Goal: Information Seeking & Learning: Learn about a topic

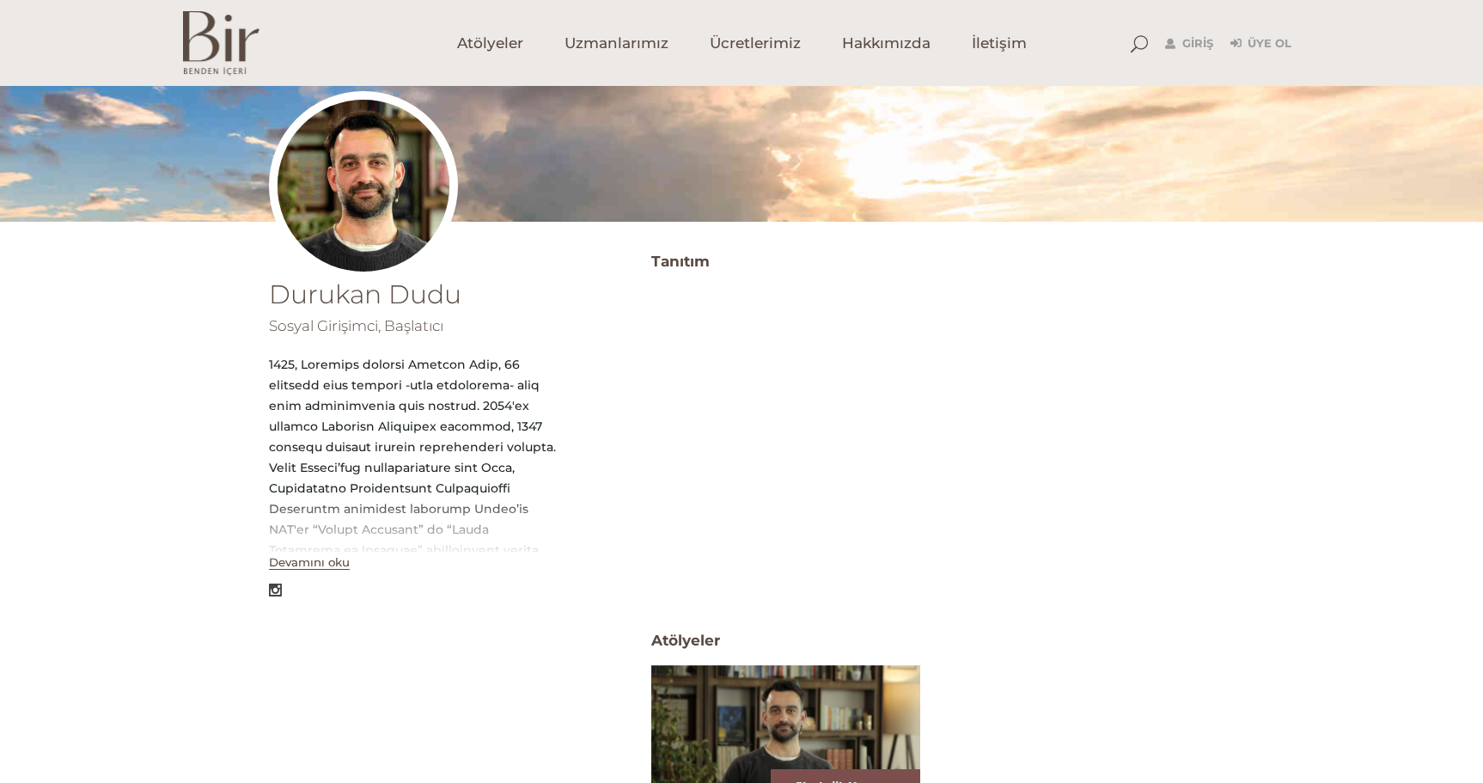
scroll to position [258, 0]
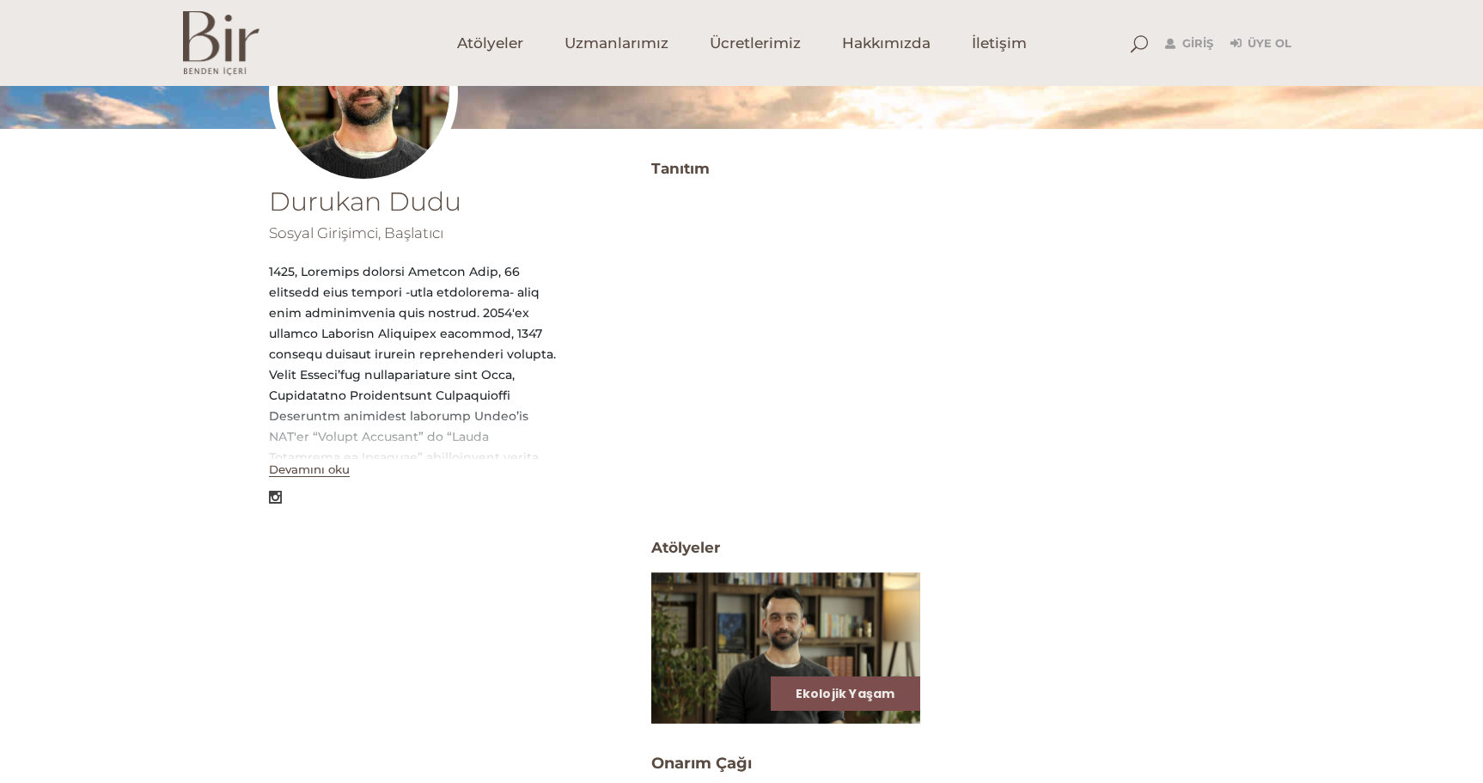
click at [327, 472] on button "Devamını oku" at bounding box center [309, 469] width 81 height 15
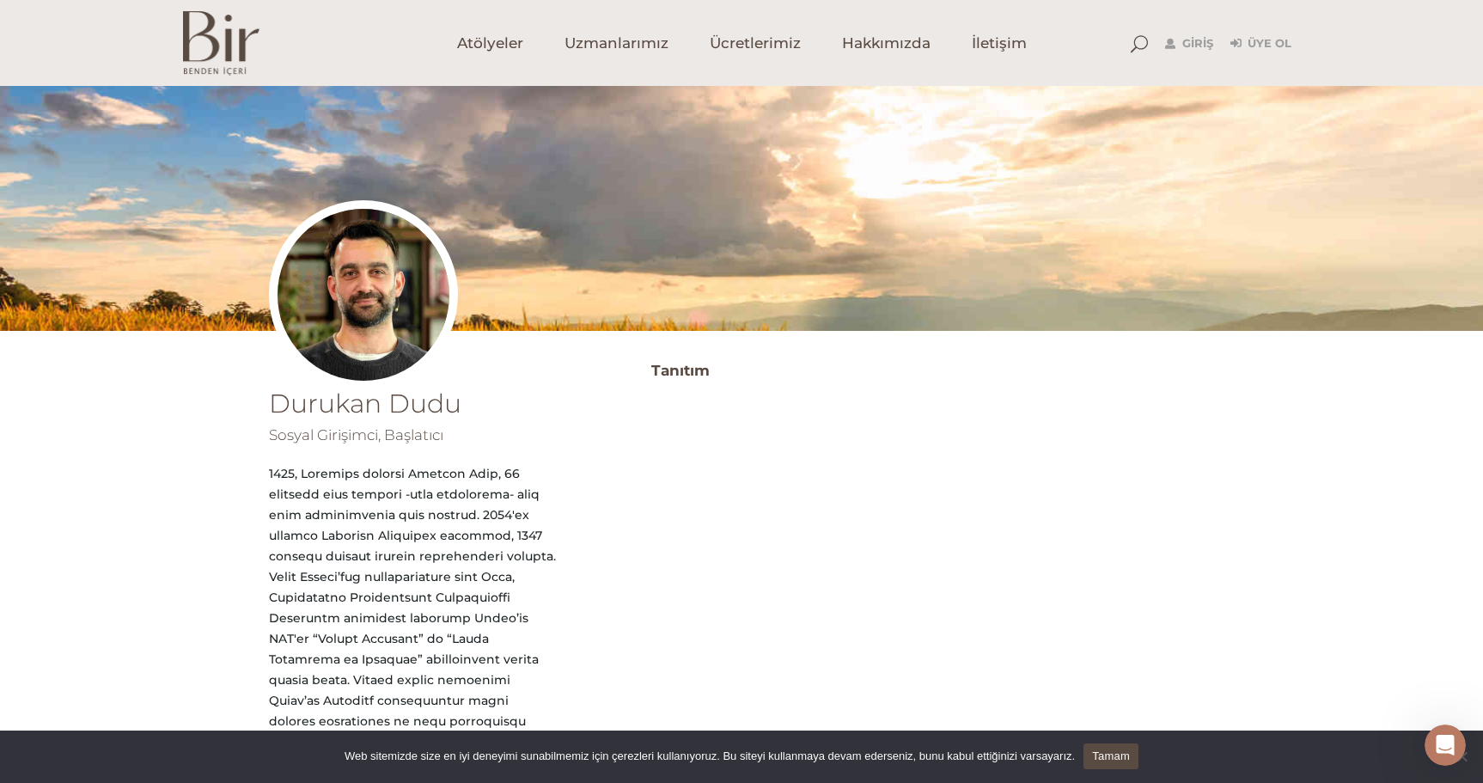
scroll to position [86, 0]
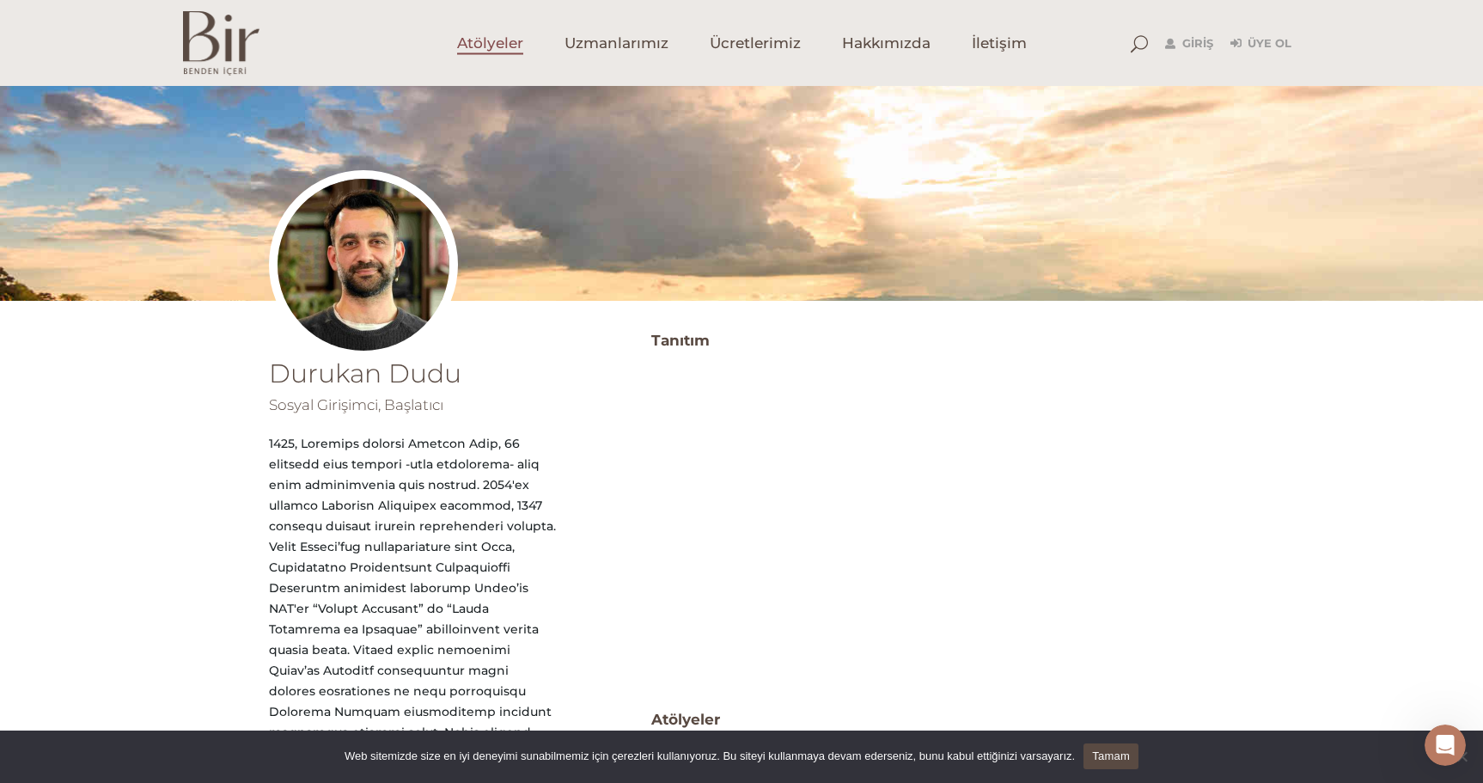
click at [484, 43] on span "Atölyeler" at bounding box center [490, 44] width 66 height 20
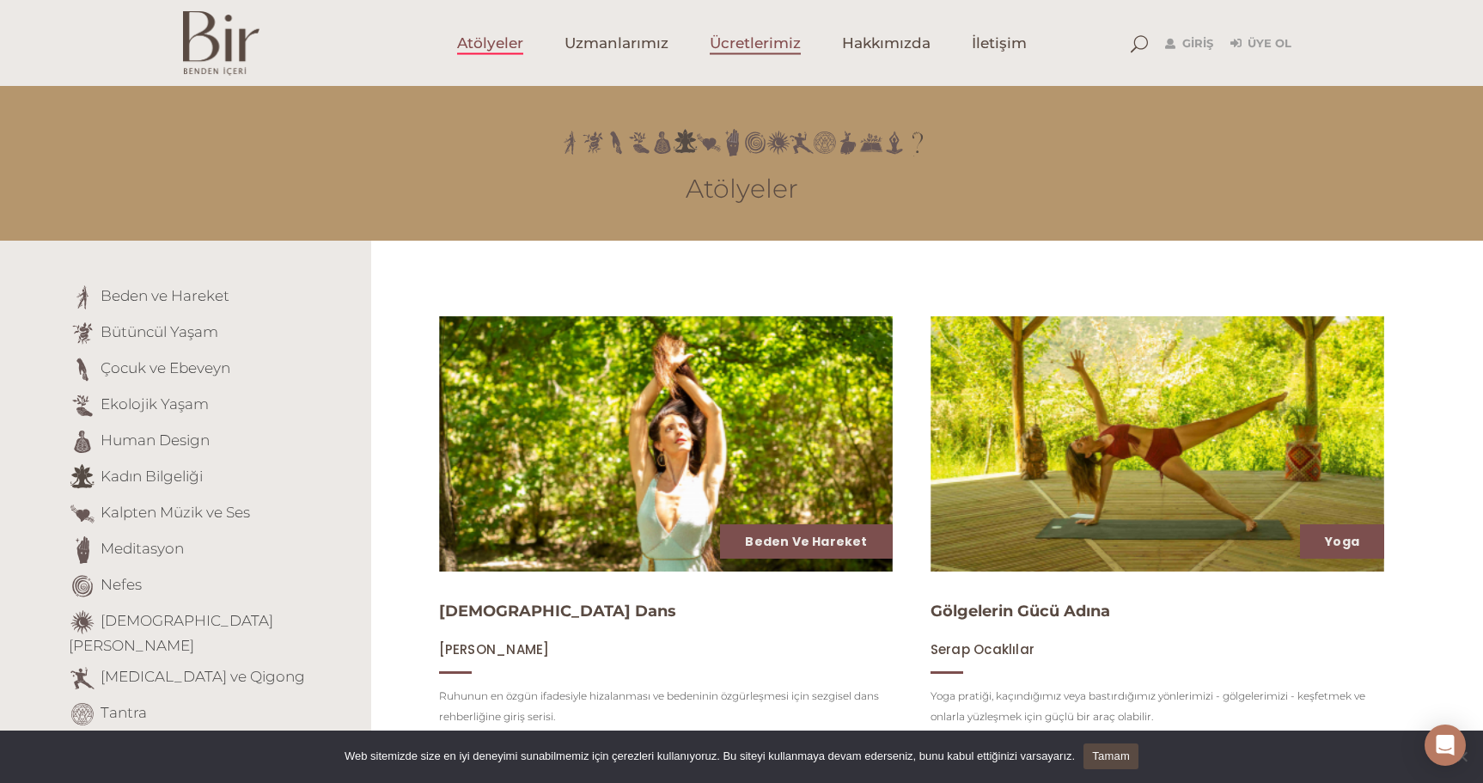
click at [780, 34] on span "Ücretlerimiz" at bounding box center [755, 44] width 91 height 20
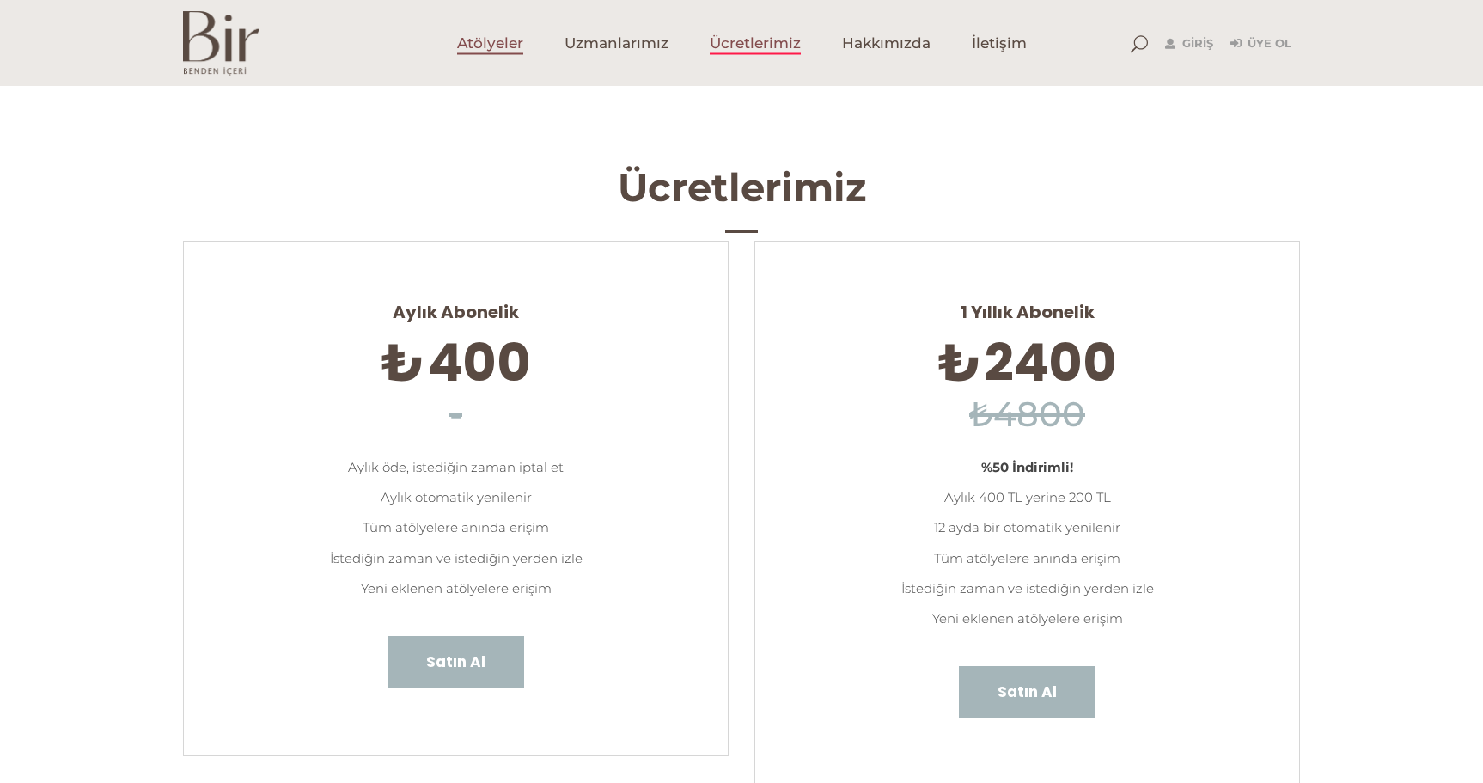
click at [508, 40] on span "Atölyeler" at bounding box center [490, 44] width 66 height 20
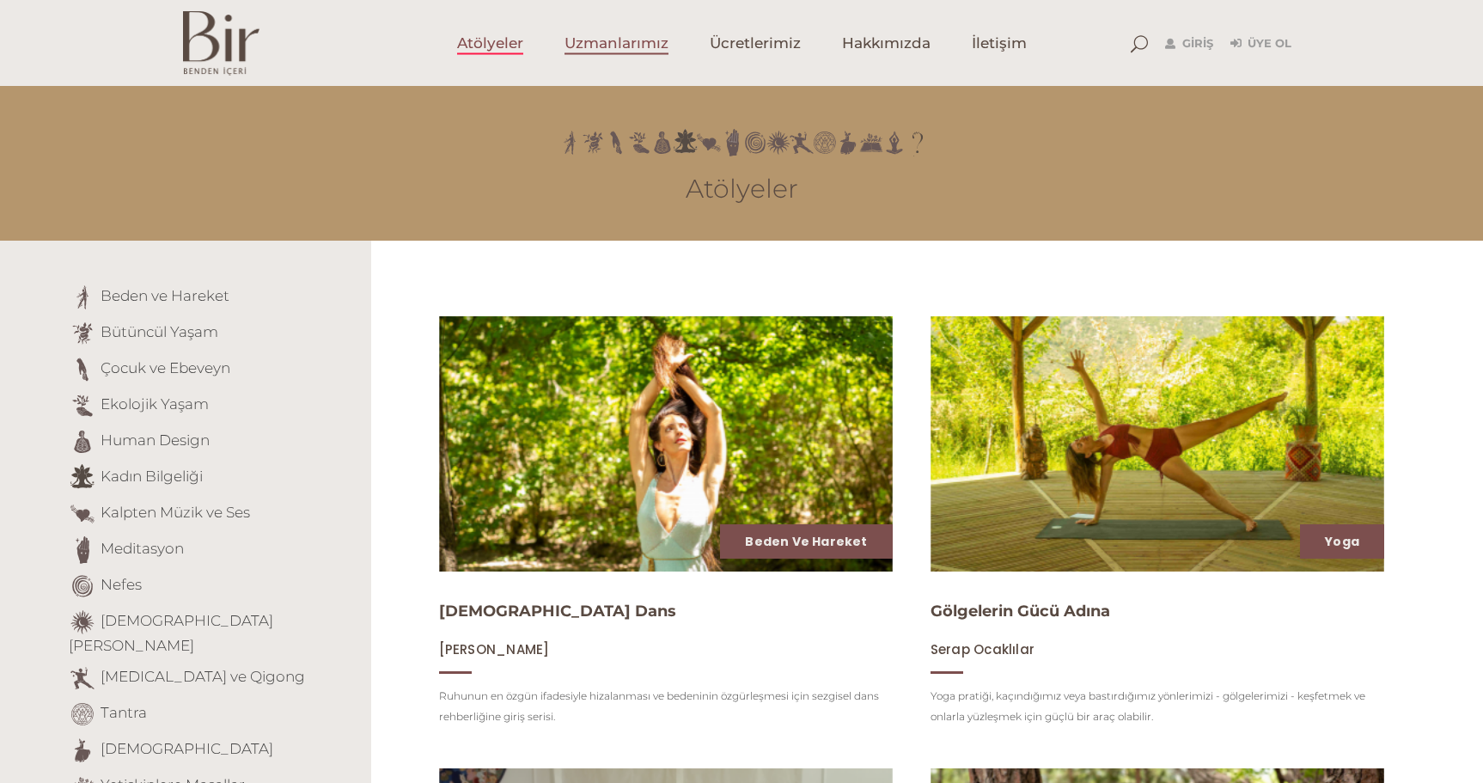
click at [592, 39] on span "Uzmanlarımız" at bounding box center [616, 44] width 104 height 20
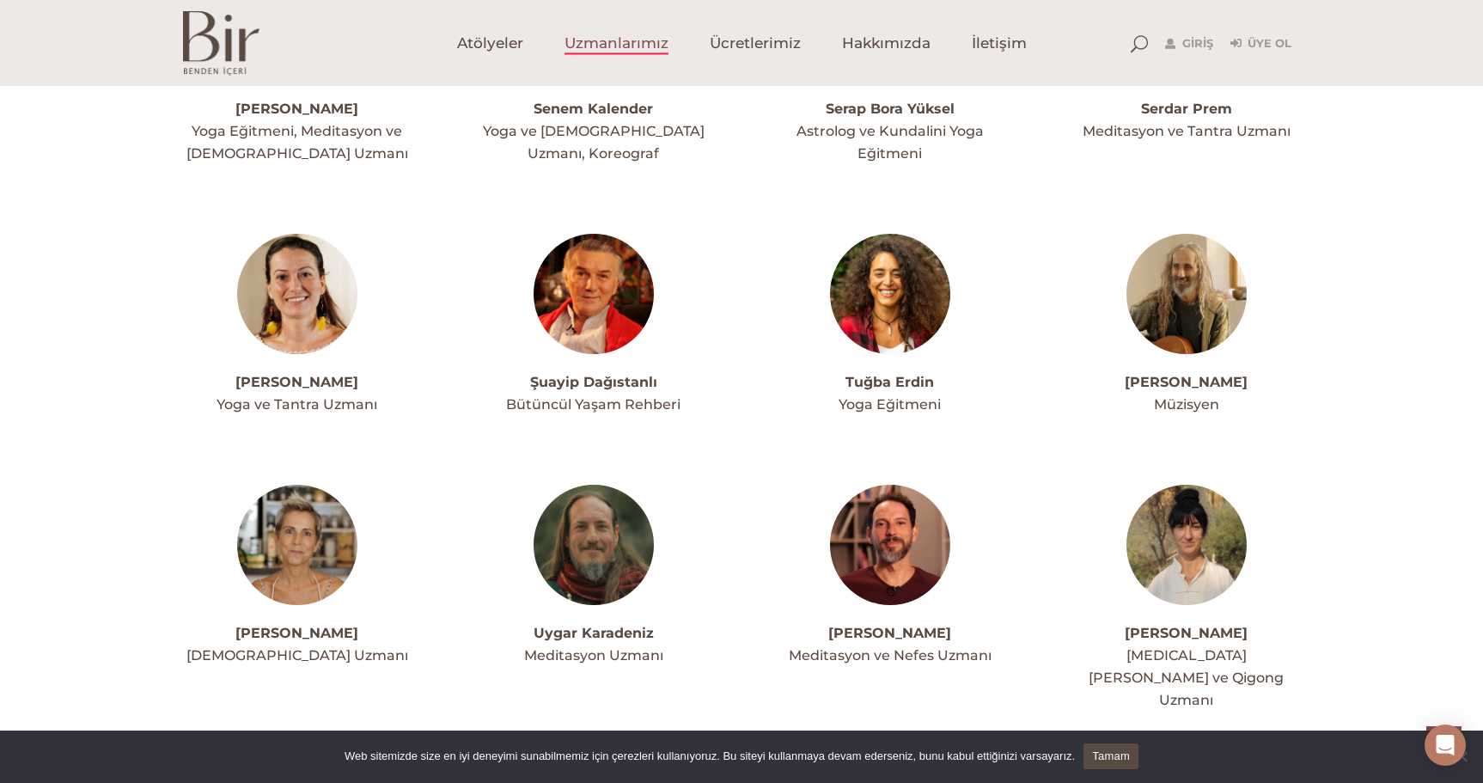
scroll to position [4381, 0]
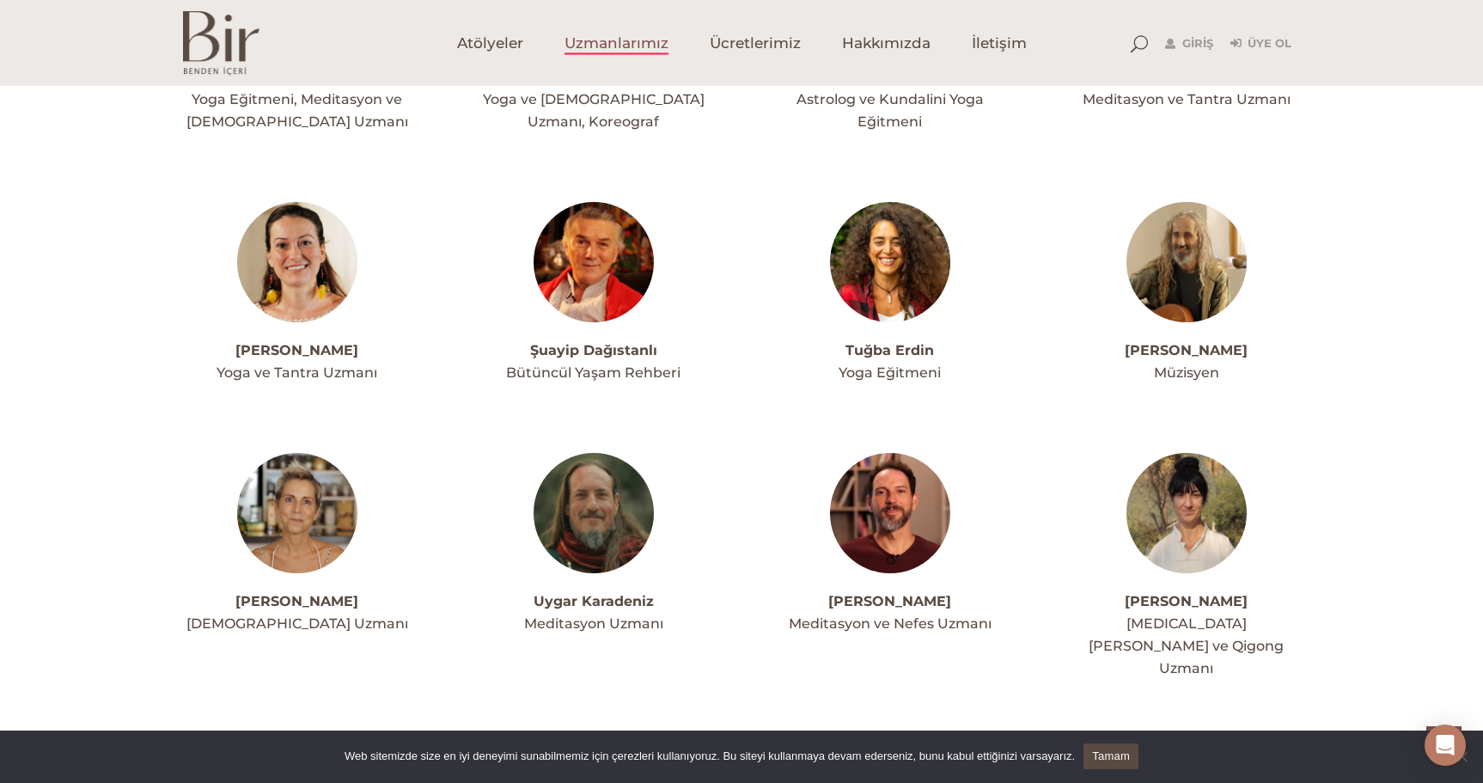
click at [1179, 215] on img at bounding box center [1186, 262] width 120 height 120
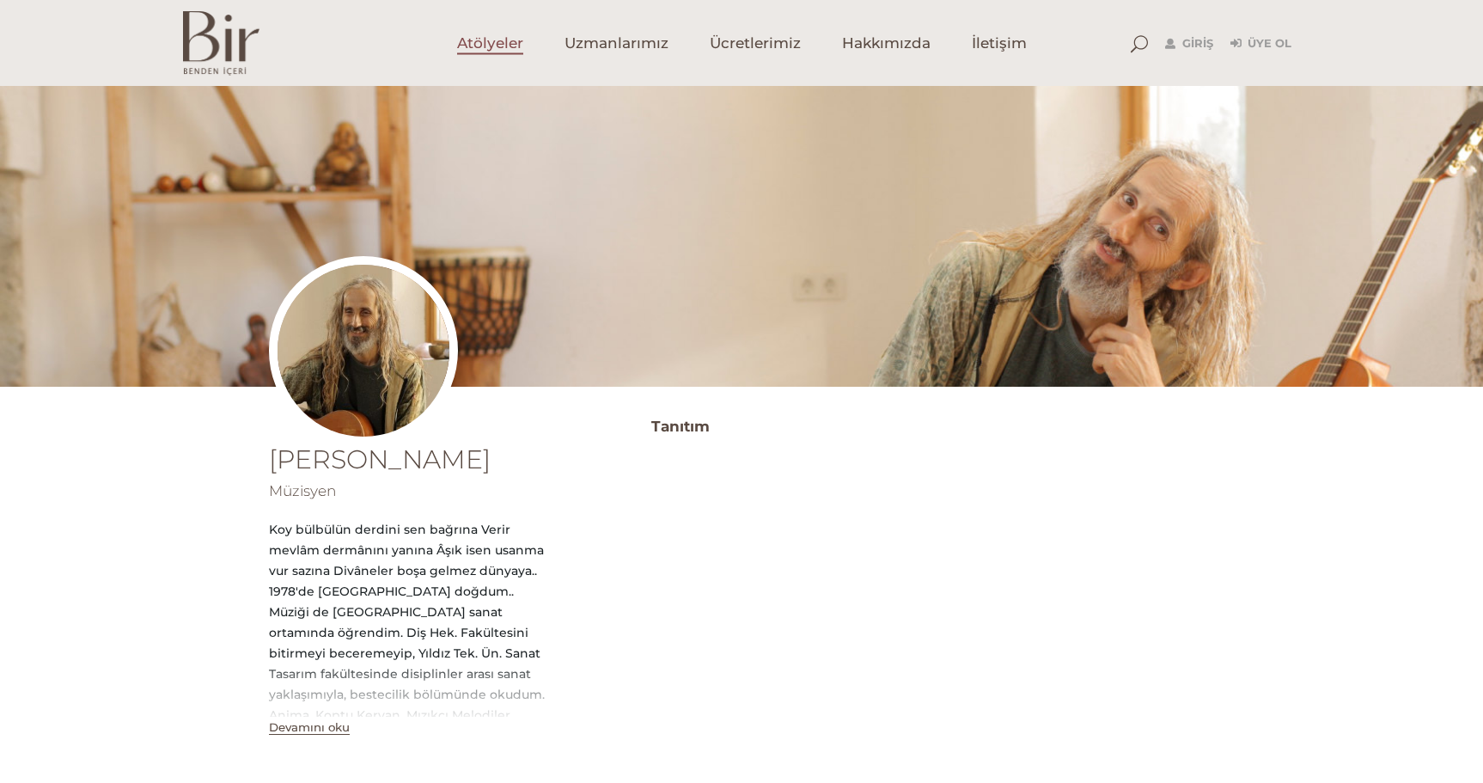
click at [487, 42] on span "Atölyeler" at bounding box center [490, 44] width 66 height 20
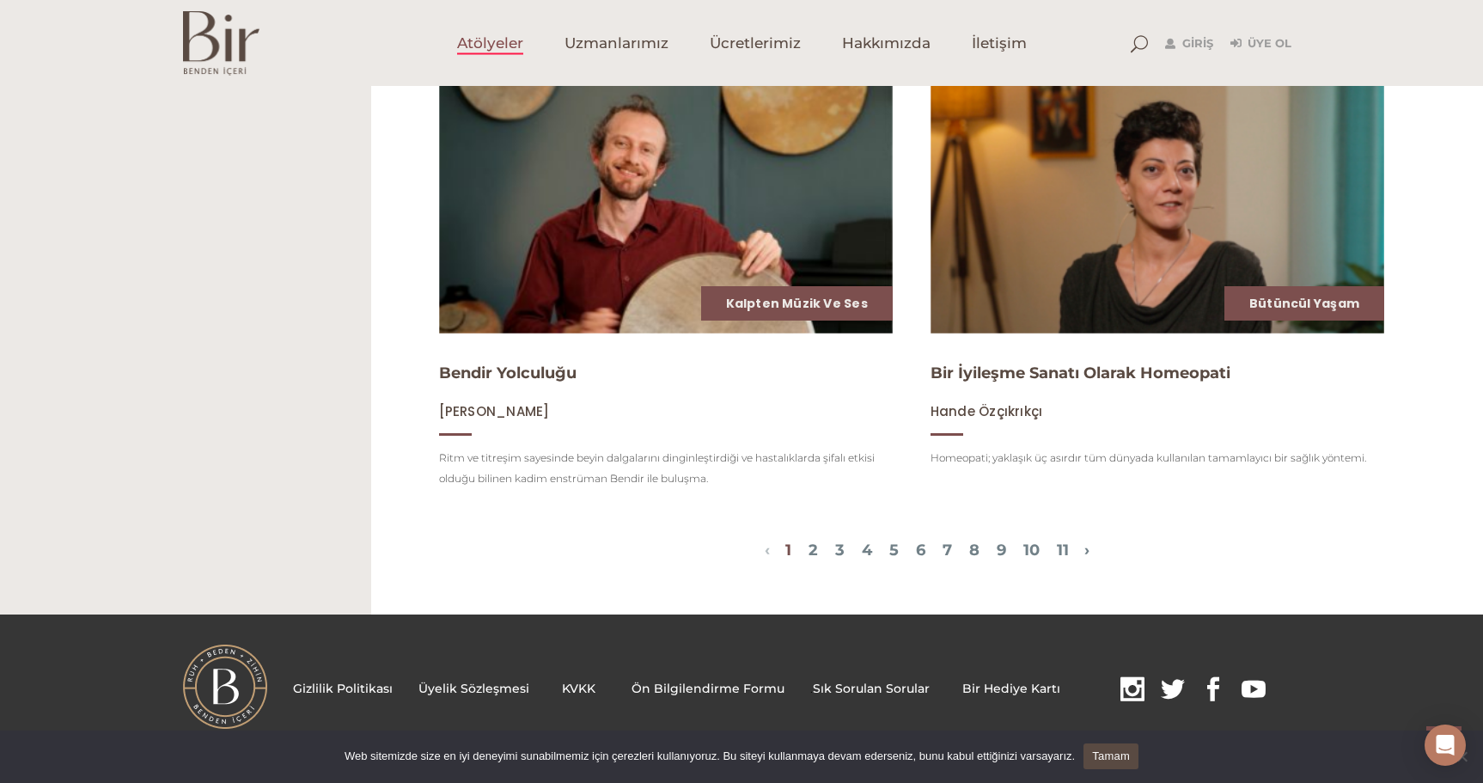
scroll to position [2077, 0]
click at [808, 549] on link "2" at bounding box center [812, 549] width 9 height 19
click at [1142, 37] on span at bounding box center [1138, 43] width 17 height 17
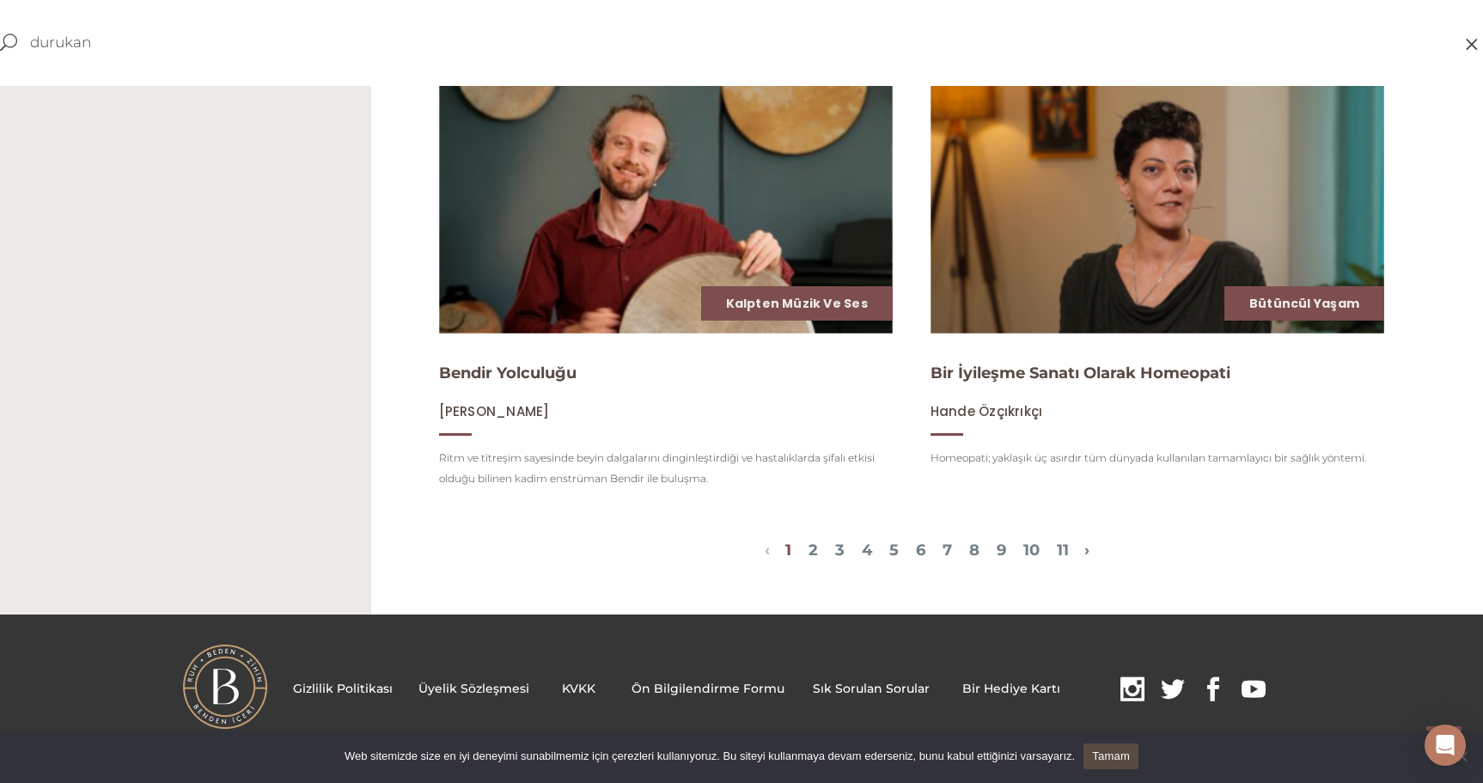
type input "durukan"
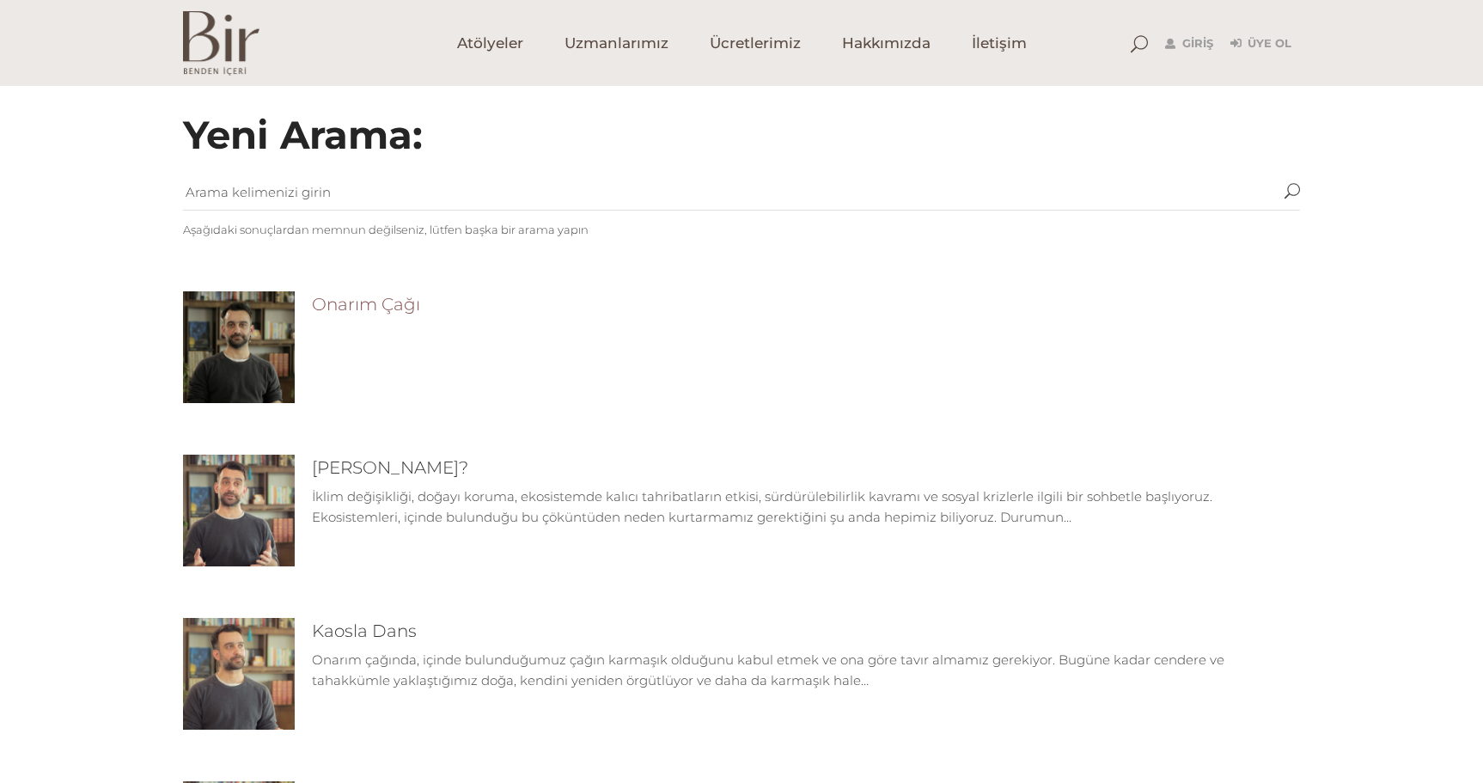
click at [349, 295] on link "Onarım Çağı" at bounding box center [366, 304] width 108 height 21
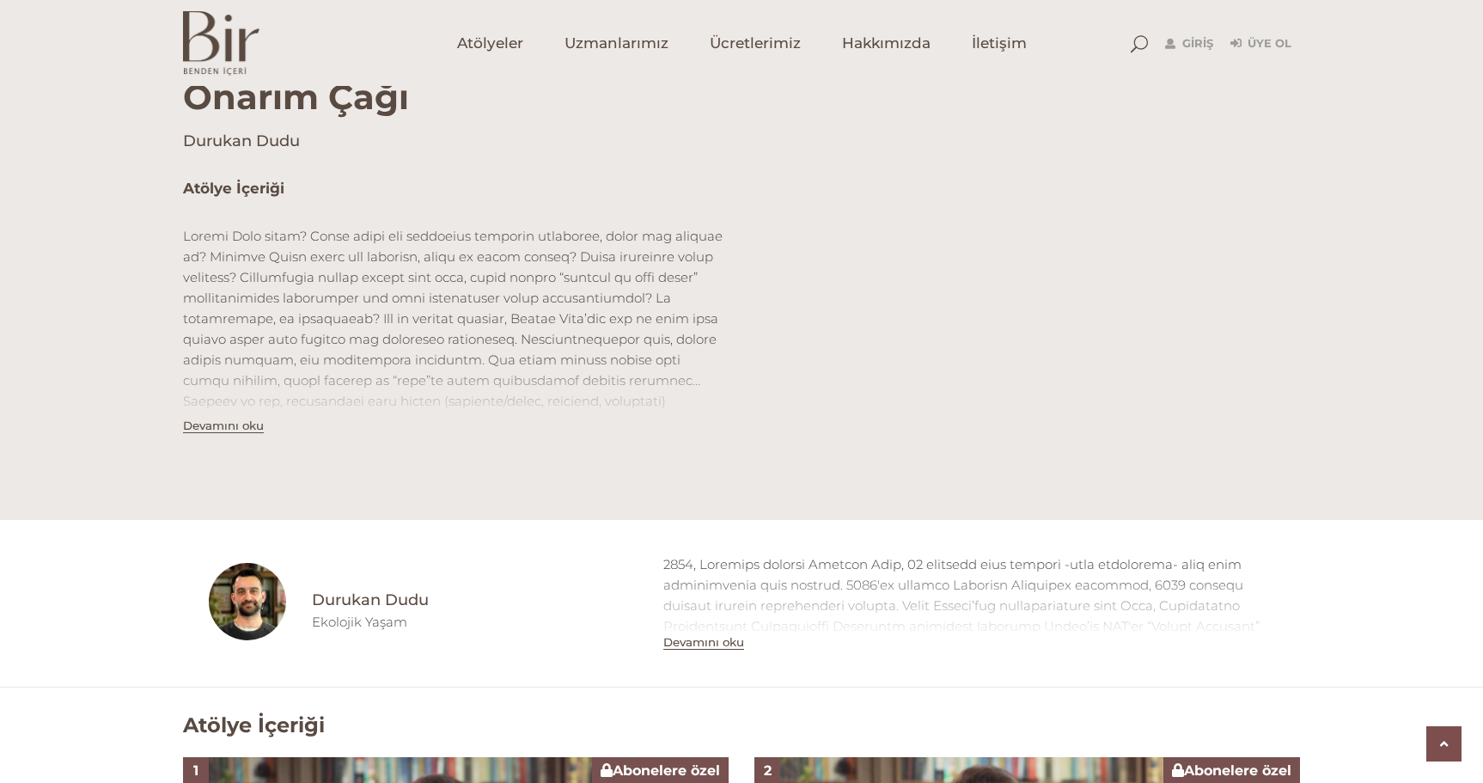
scroll to position [515, 0]
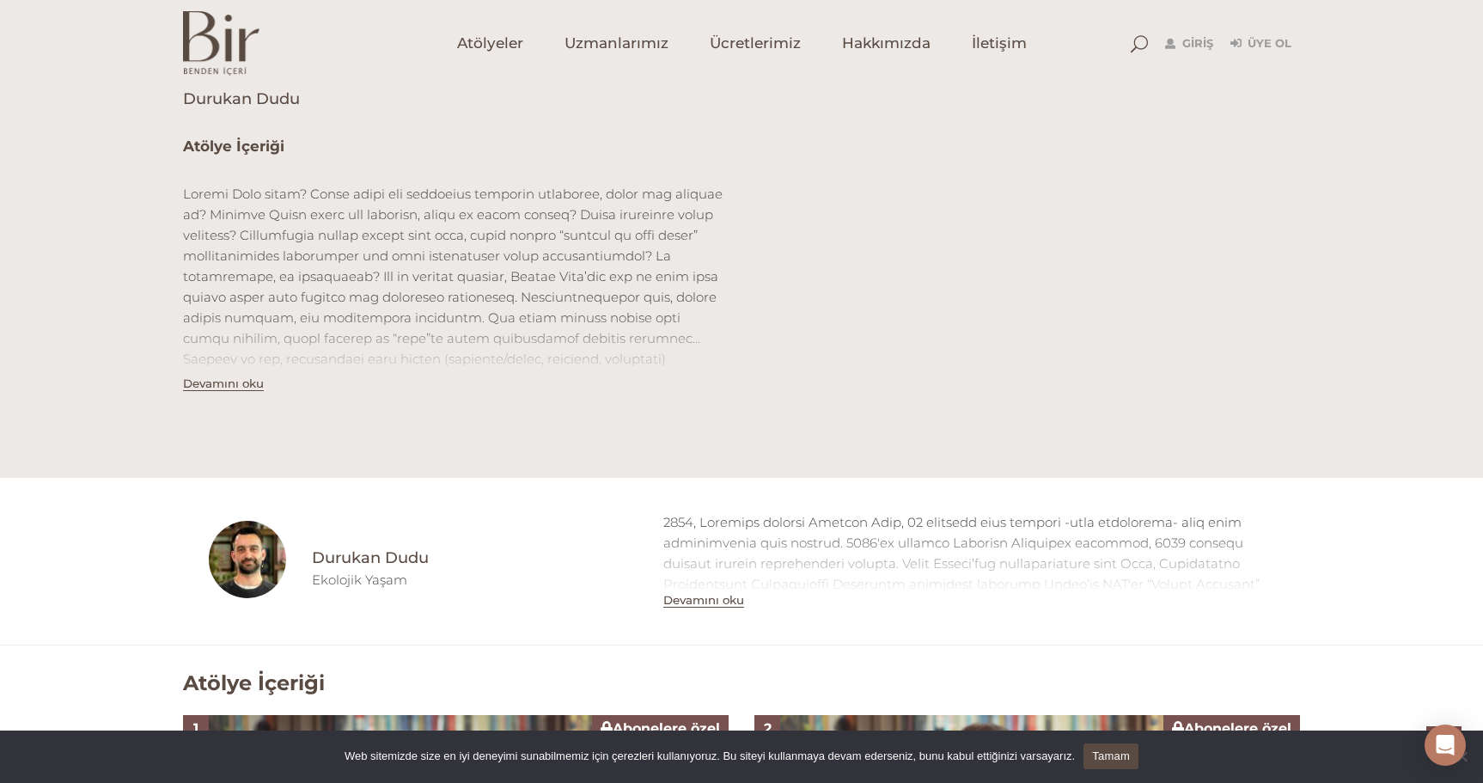
click at [223, 385] on button "Devamını oku" at bounding box center [223, 383] width 81 height 15
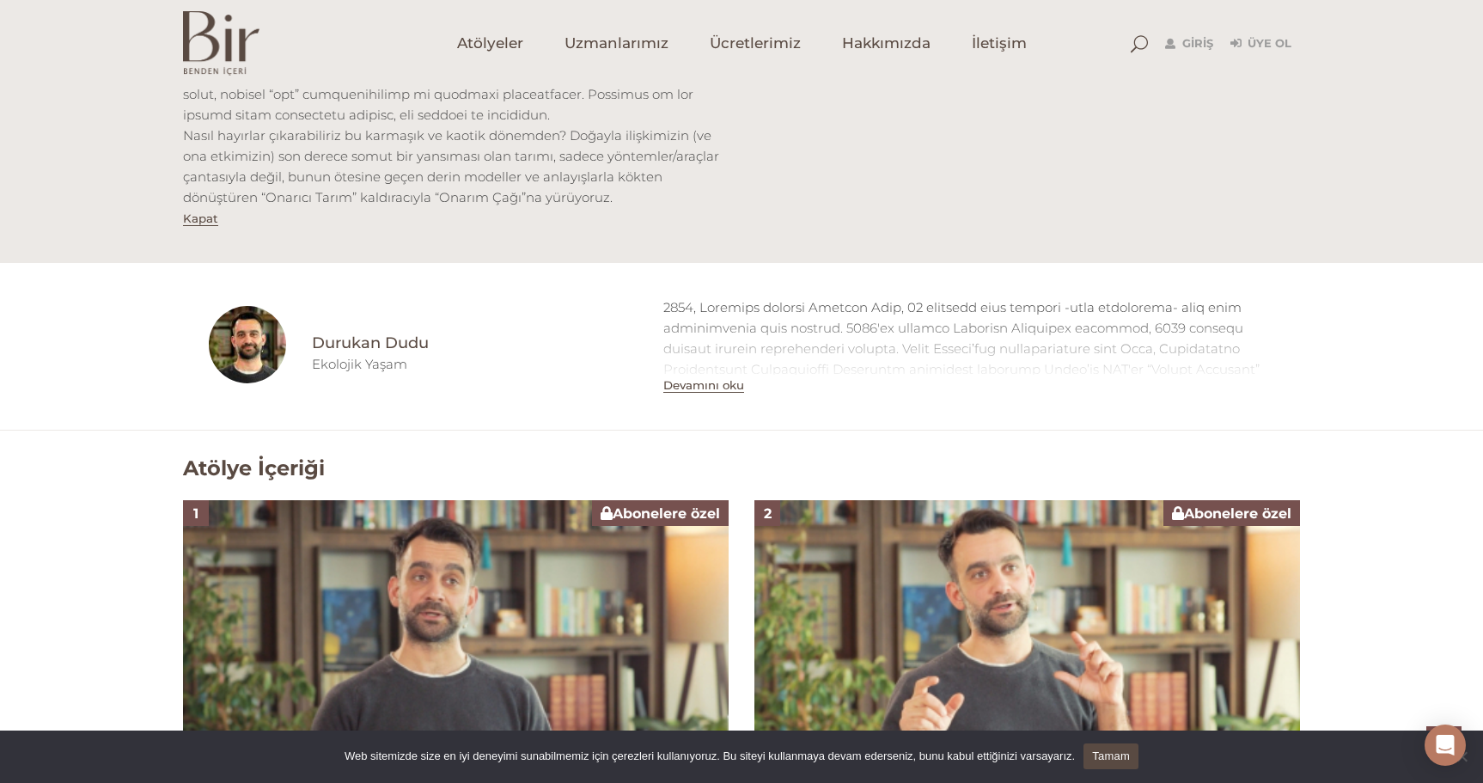
scroll to position [859, 0]
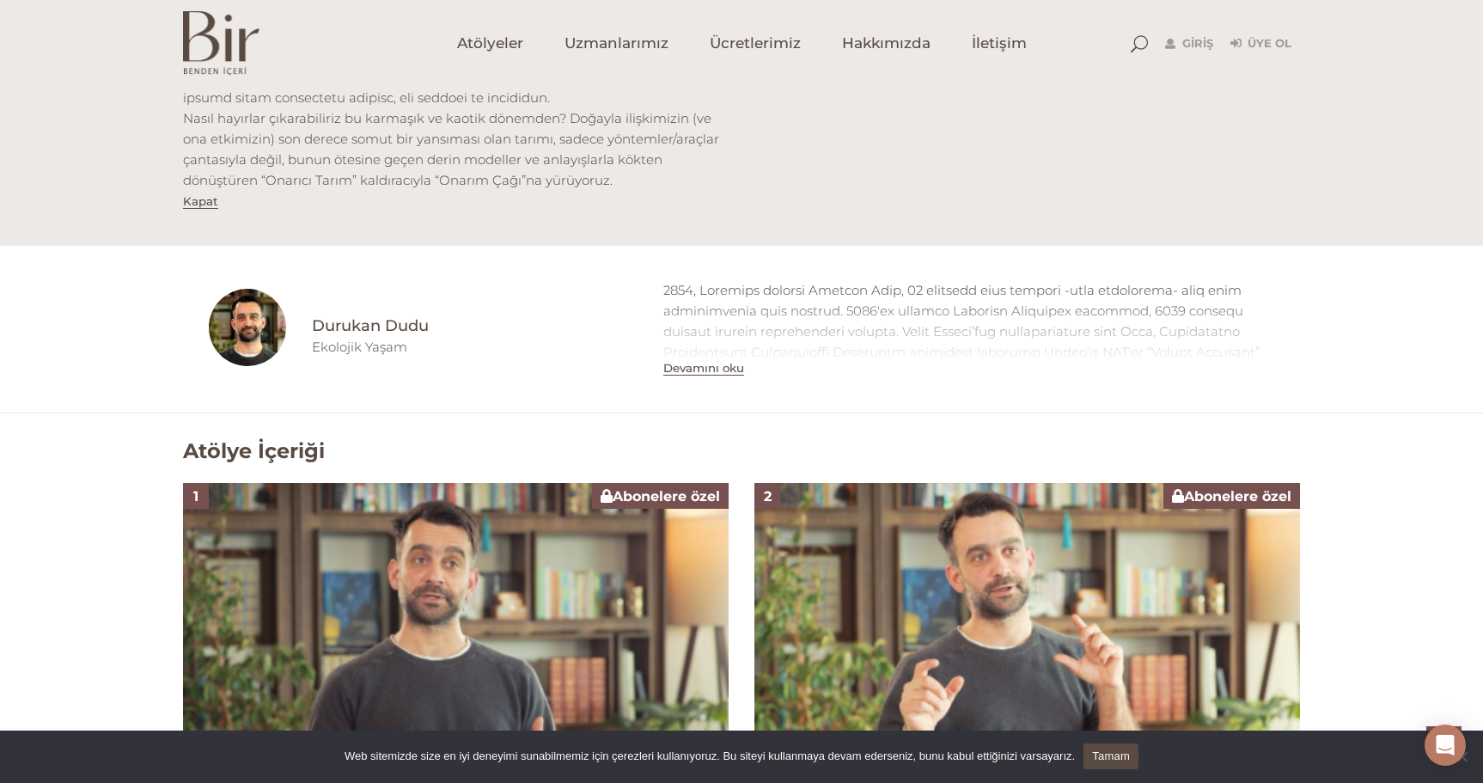
click at [715, 369] on button "Devamını oku" at bounding box center [703, 368] width 81 height 15
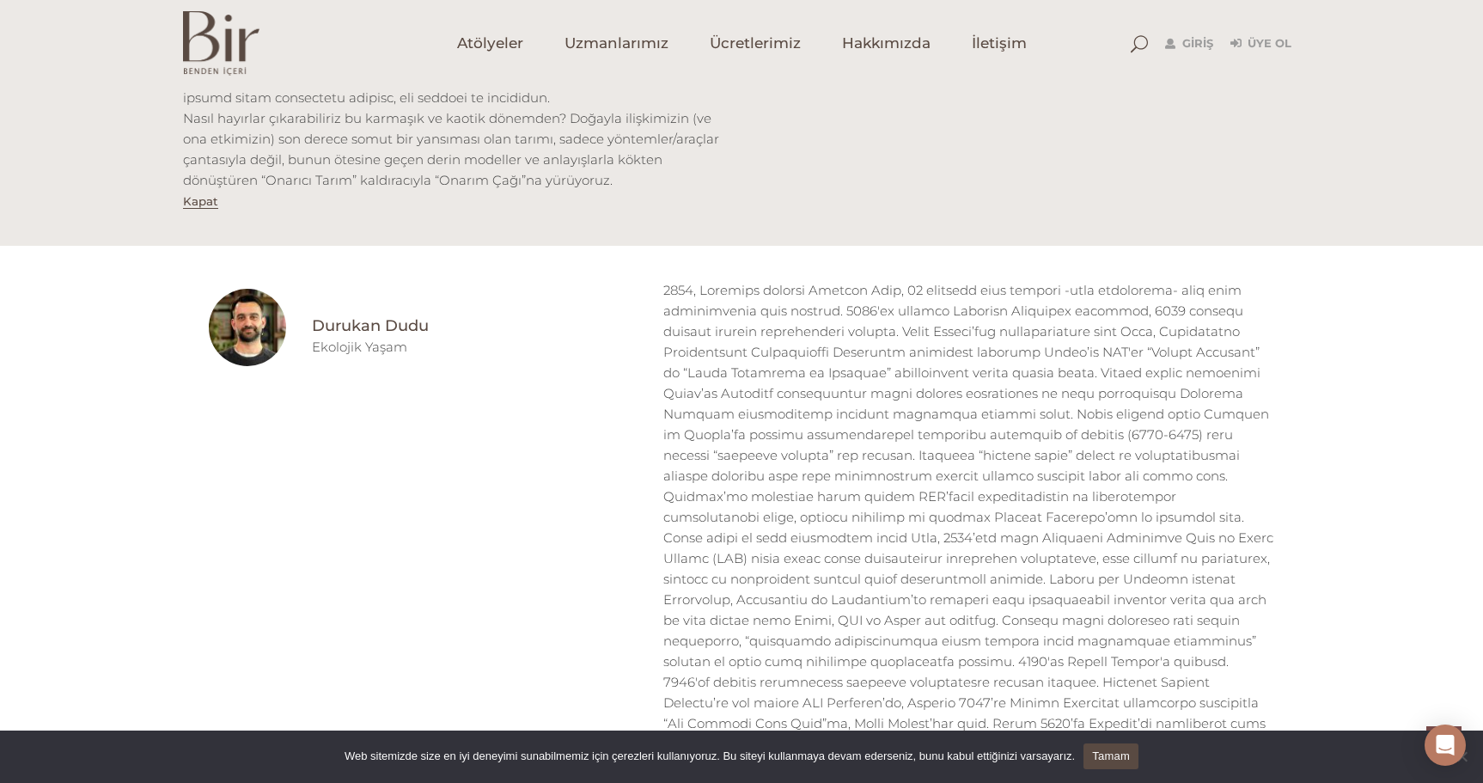
click at [354, 326] on h4 "Durukan Dudu" at bounding box center [475, 325] width 326 height 21
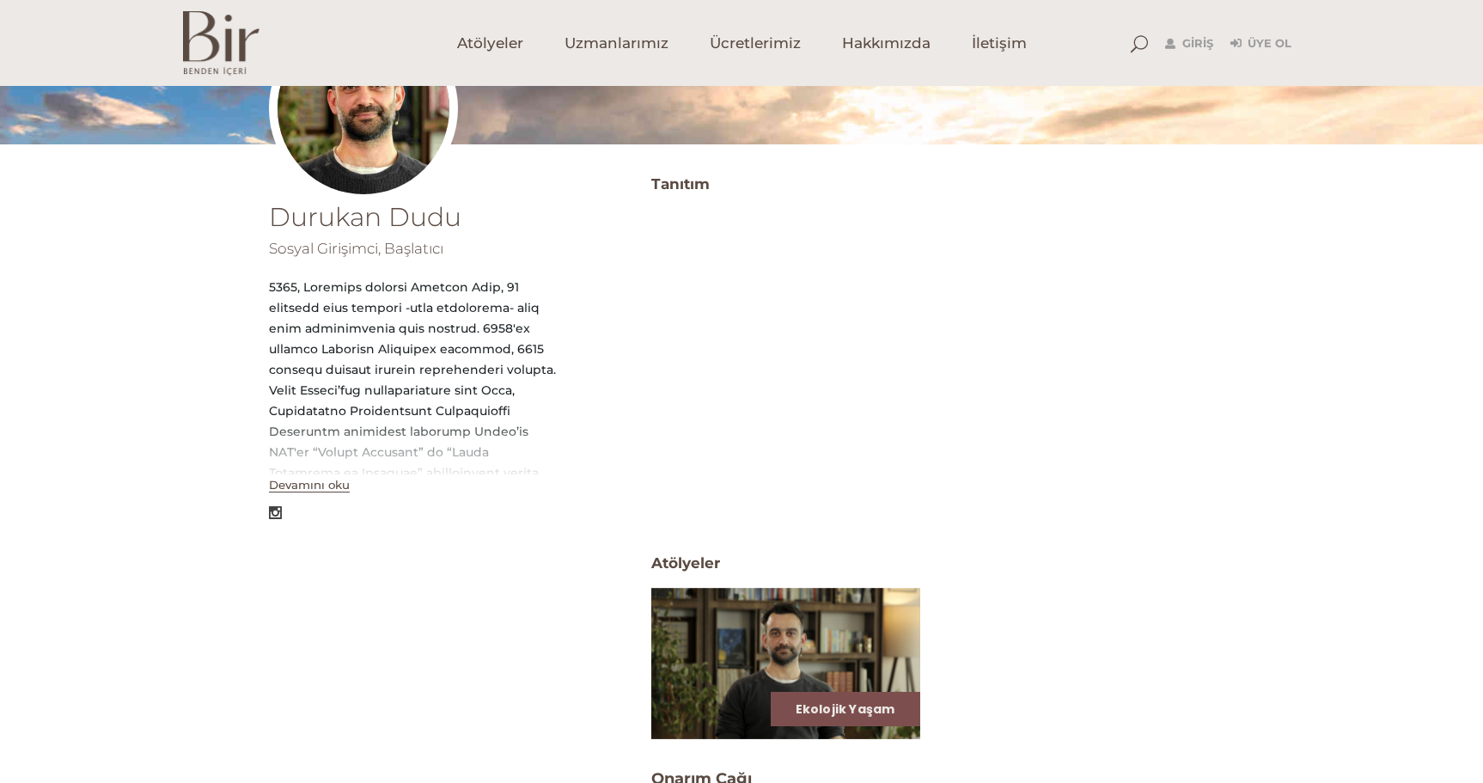
scroll to position [258, 0]
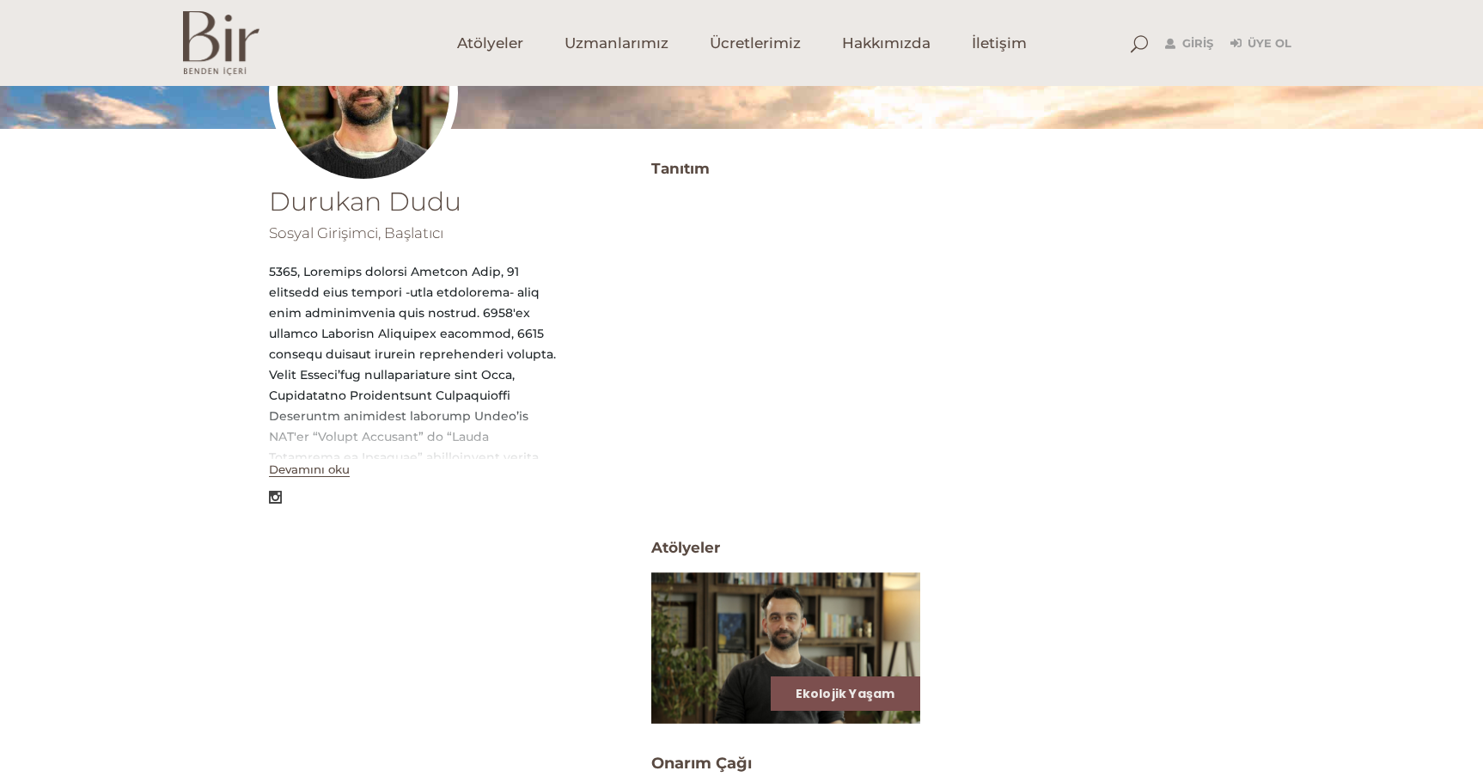
click at [314, 469] on button "Devamını oku" at bounding box center [309, 469] width 81 height 15
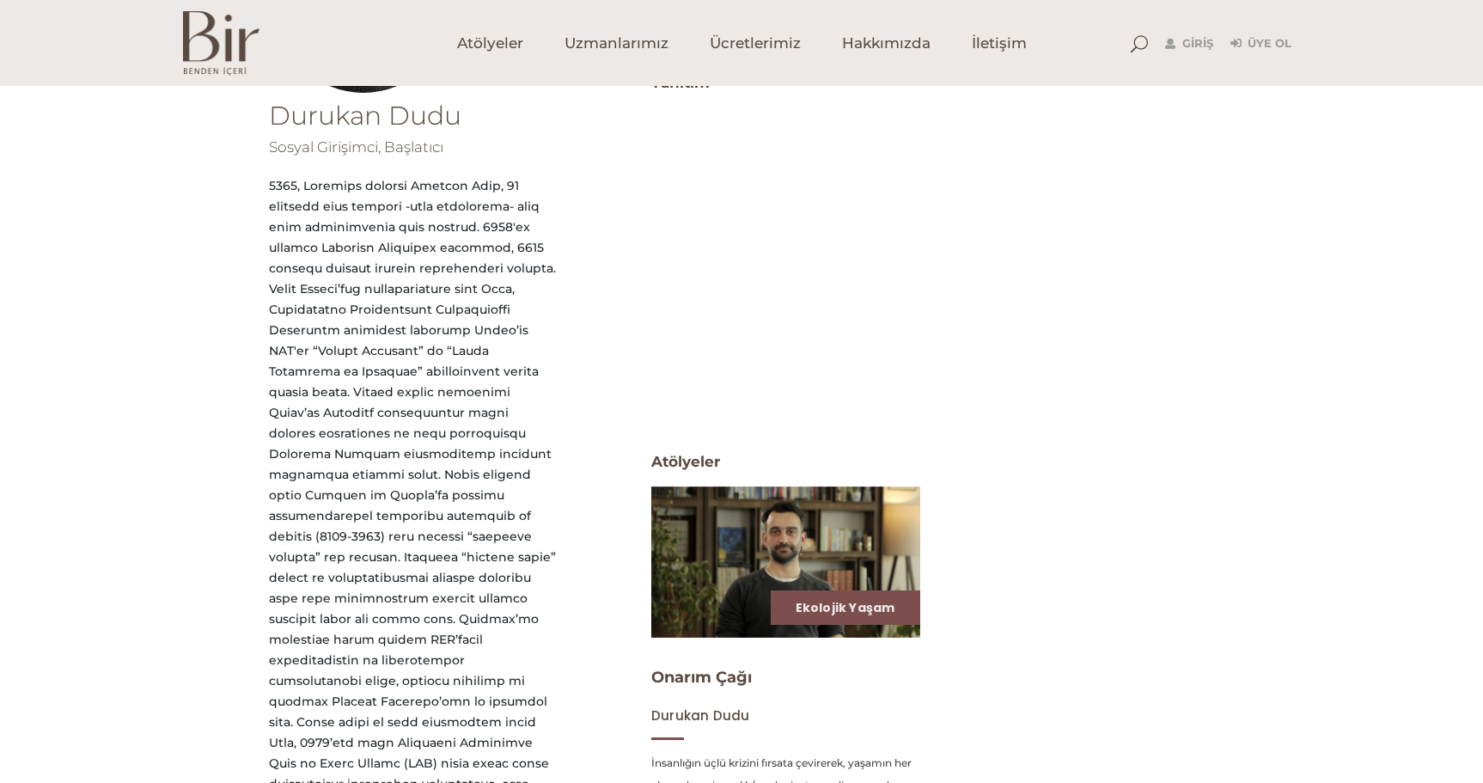
scroll to position [0, 0]
